Goal: Check status: Check status

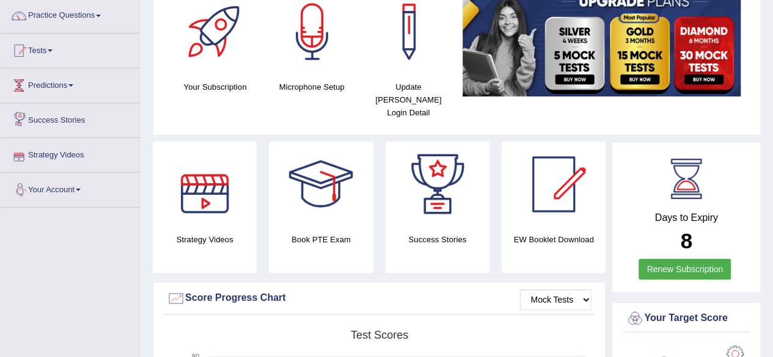
scroll to position [42, 0]
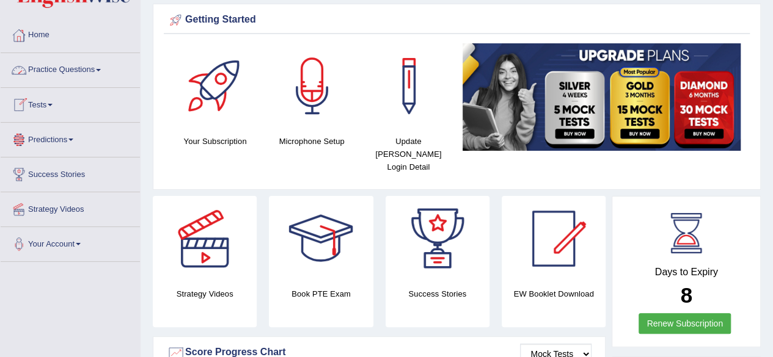
click at [42, 101] on link "Tests" at bounding box center [70, 103] width 139 height 31
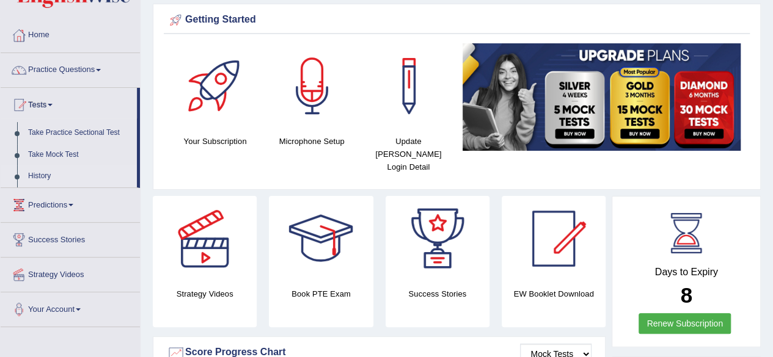
click at [43, 170] on link "History" at bounding box center [80, 177] width 114 height 22
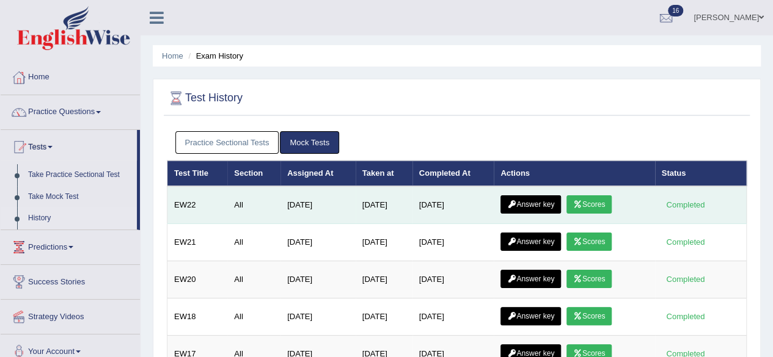
click at [586, 202] on link "Scores" at bounding box center [588, 204] width 45 height 18
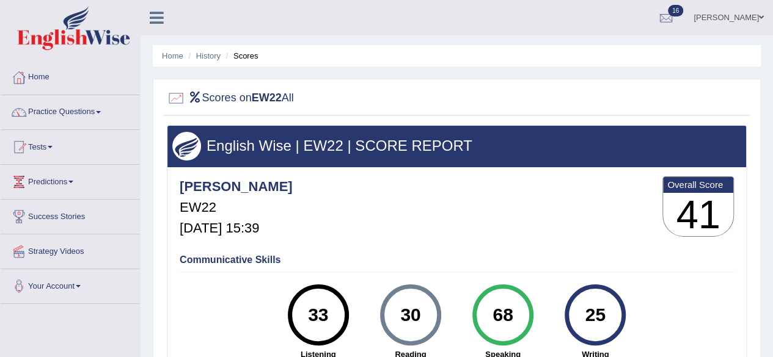
click at [35, 145] on link "Tests" at bounding box center [70, 145] width 139 height 31
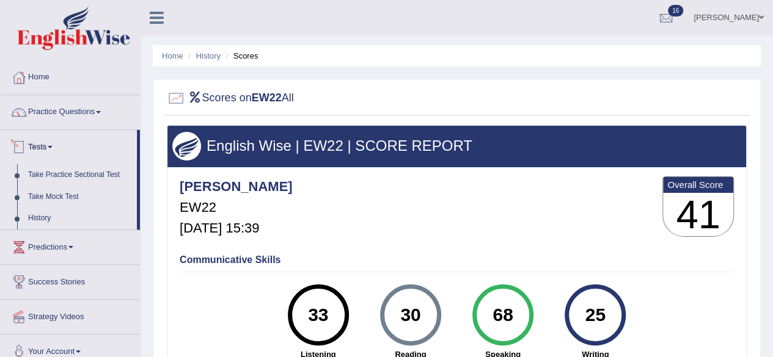
click at [54, 144] on link "Tests" at bounding box center [69, 145] width 136 height 31
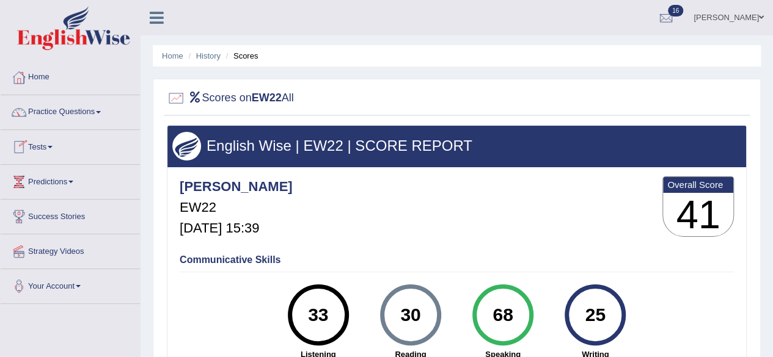
click at [54, 144] on link "Tests" at bounding box center [70, 145] width 139 height 31
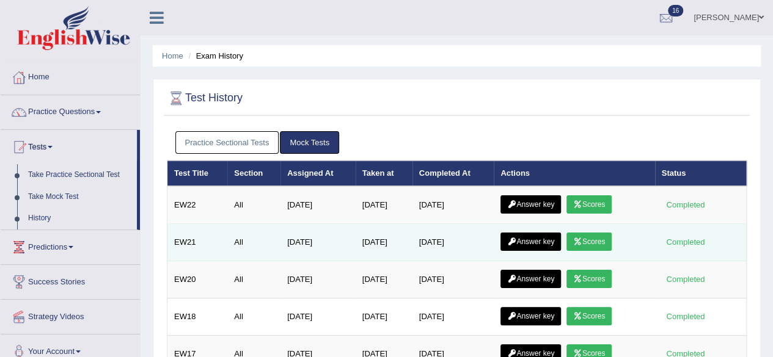
click at [588, 234] on link "Scores" at bounding box center [588, 242] width 45 height 18
click at [590, 243] on link "Scores" at bounding box center [588, 242] width 45 height 18
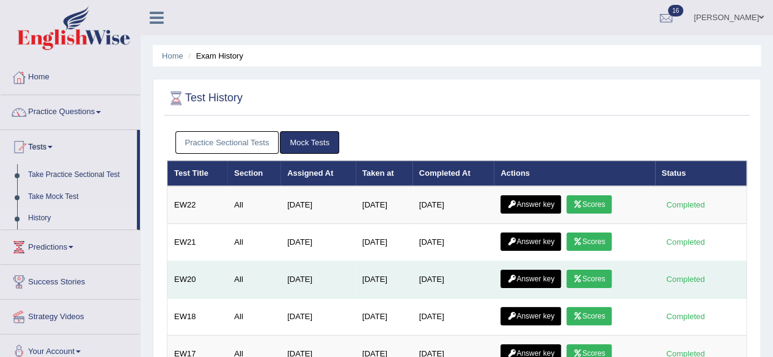
click at [588, 272] on link "Scores" at bounding box center [588, 279] width 45 height 18
click at [611, 272] on link "Scores" at bounding box center [588, 279] width 45 height 18
